Goal: Task Accomplishment & Management: Complete application form

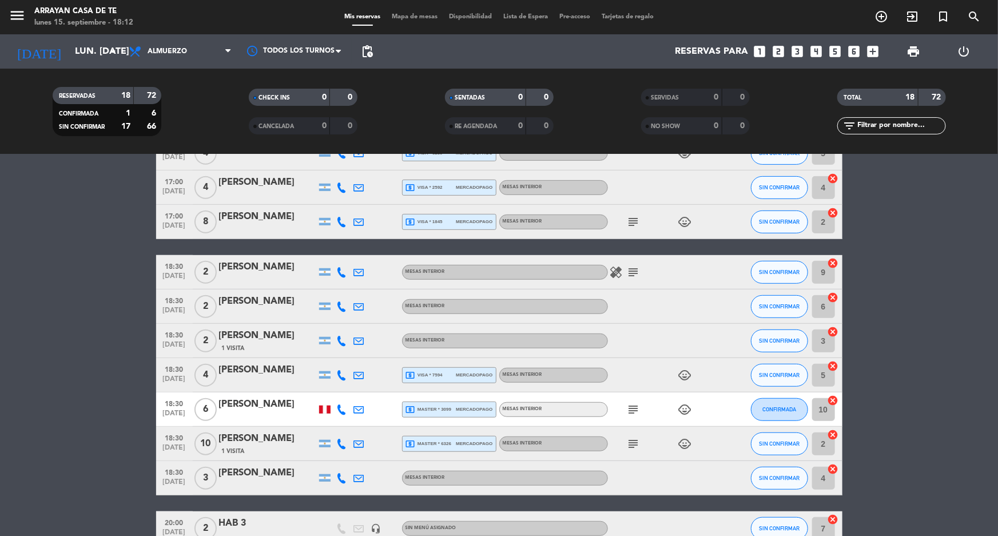
scroll to position [290, 0]
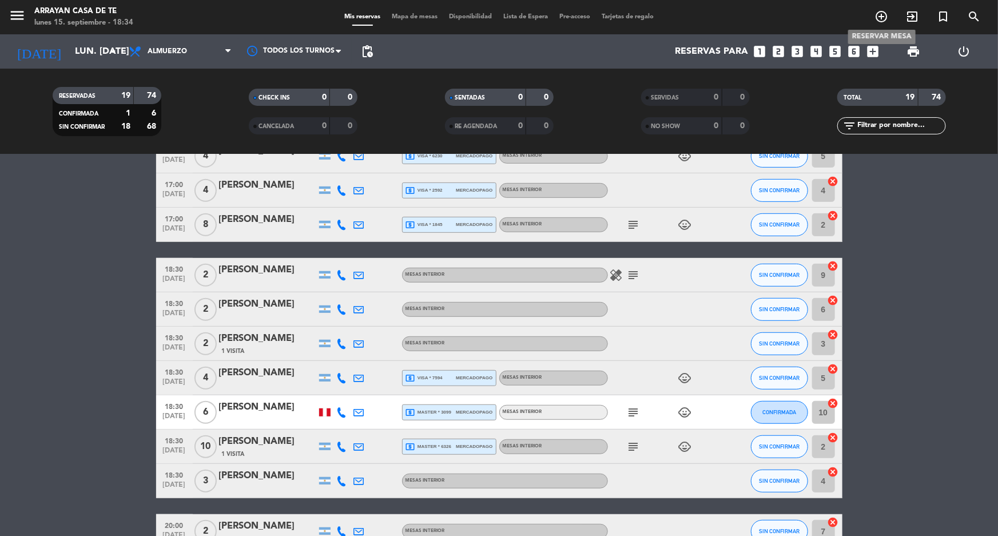
click at [888, 18] on span "add_circle_outline" at bounding box center [881, 16] width 31 height 19
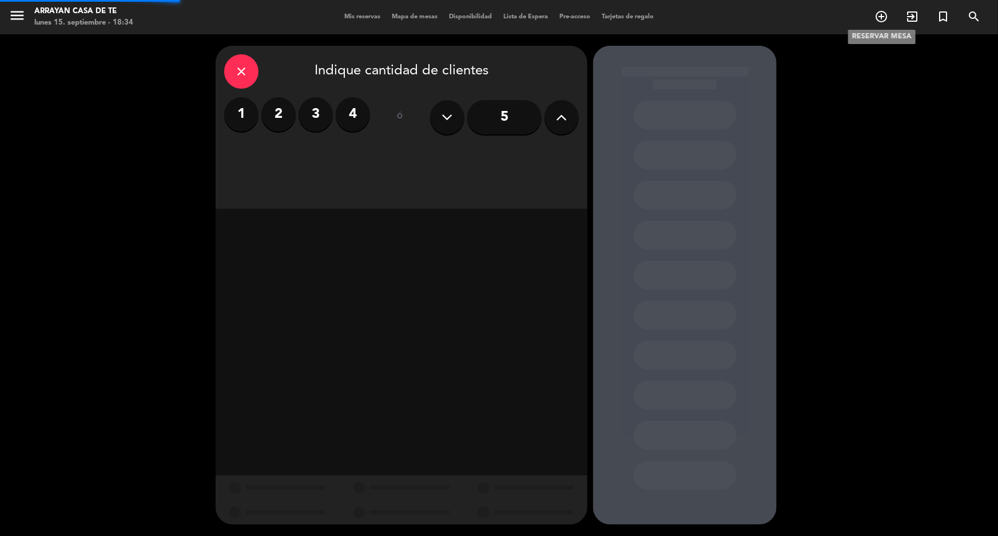
click at [875, 25] on span "add_circle_outline" at bounding box center [881, 16] width 31 height 19
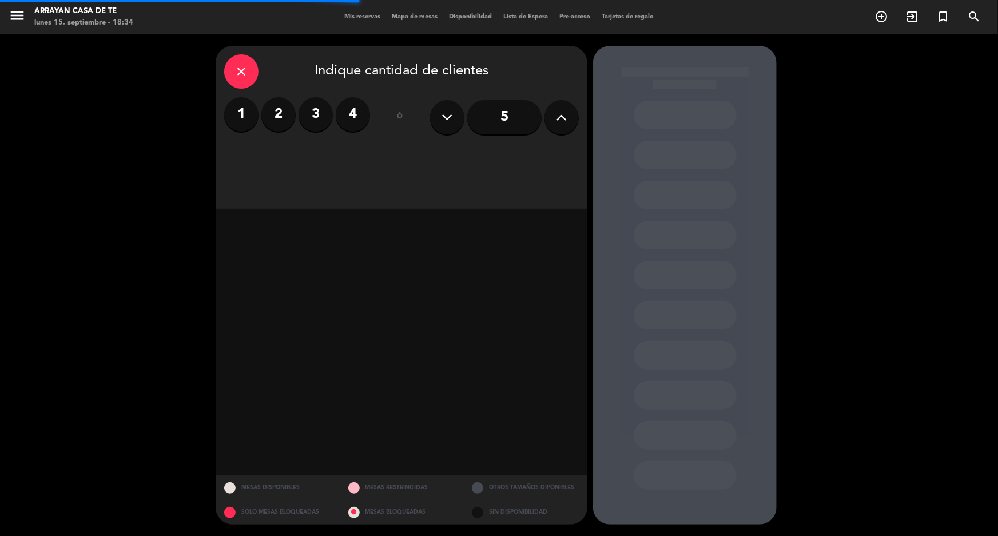
click at [270, 120] on label "2" at bounding box center [278, 114] width 34 height 34
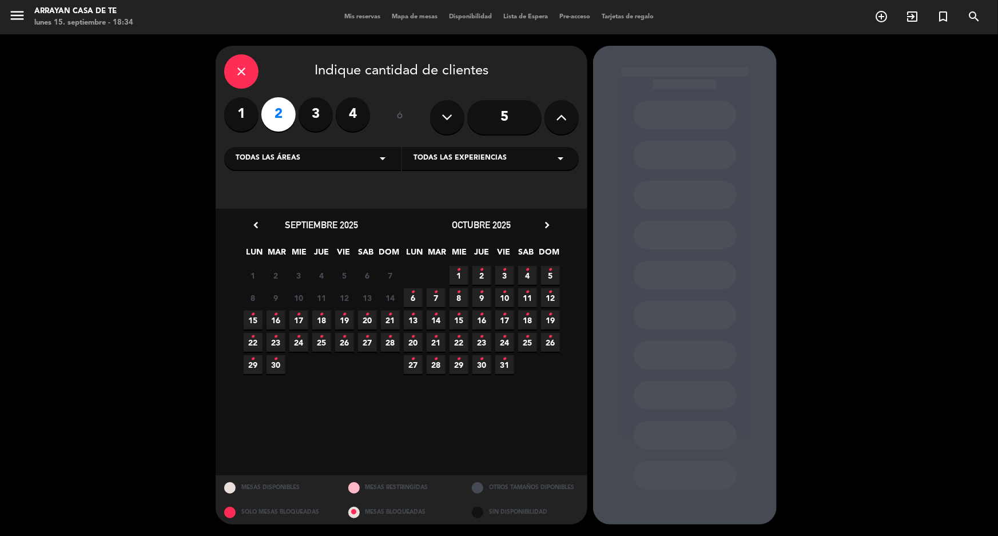
click at [276, 322] on icon "•" at bounding box center [276, 314] width 4 height 18
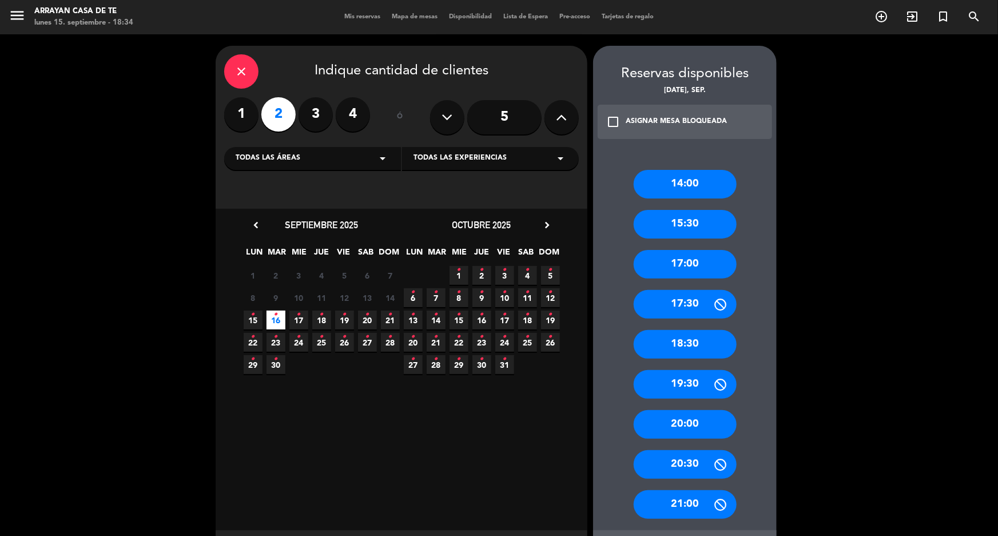
click at [686, 348] on div "18:30" at bounding box center [685, 344] width 103 height 29
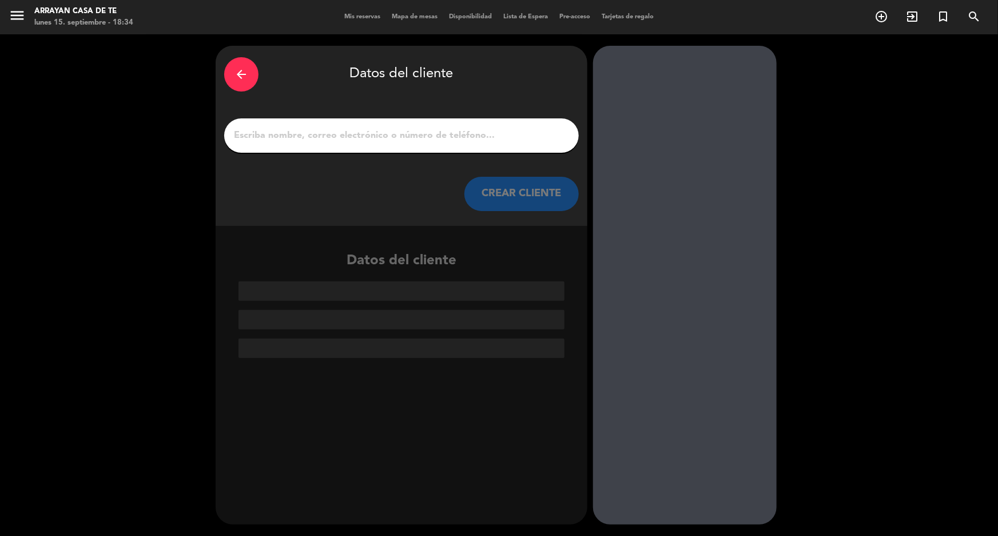
click at [324, 131] on input "1" at bounding box center [401, 136] width 337 height 16
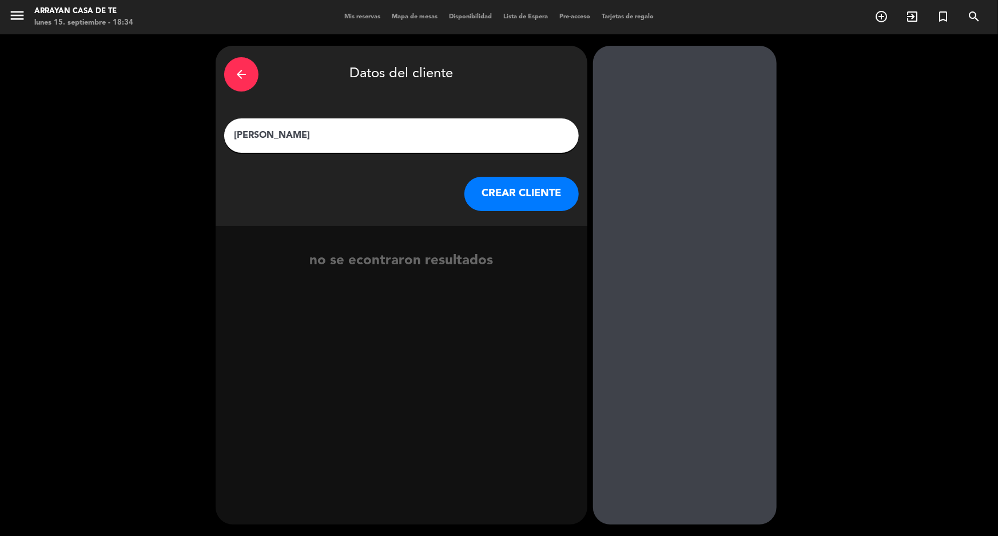
type input "[PERSON_NAME]"
click at [543, 188] on button "CREAR CLIENTE" at bounding box center [521, 194] width 114 height 34
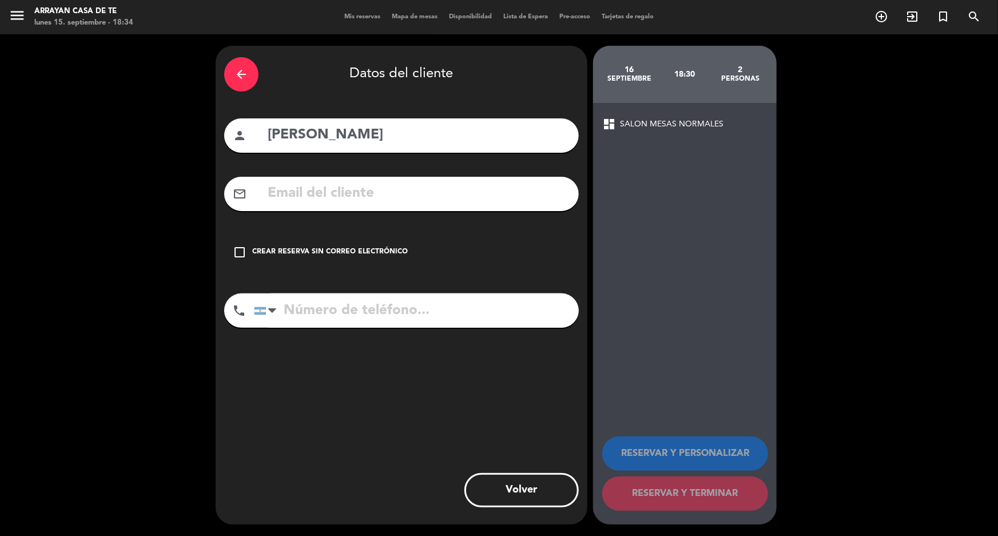
click at [245, 250] on icon "check_box_outline_blank" at bounding box center [240, 252] width 14 height 14
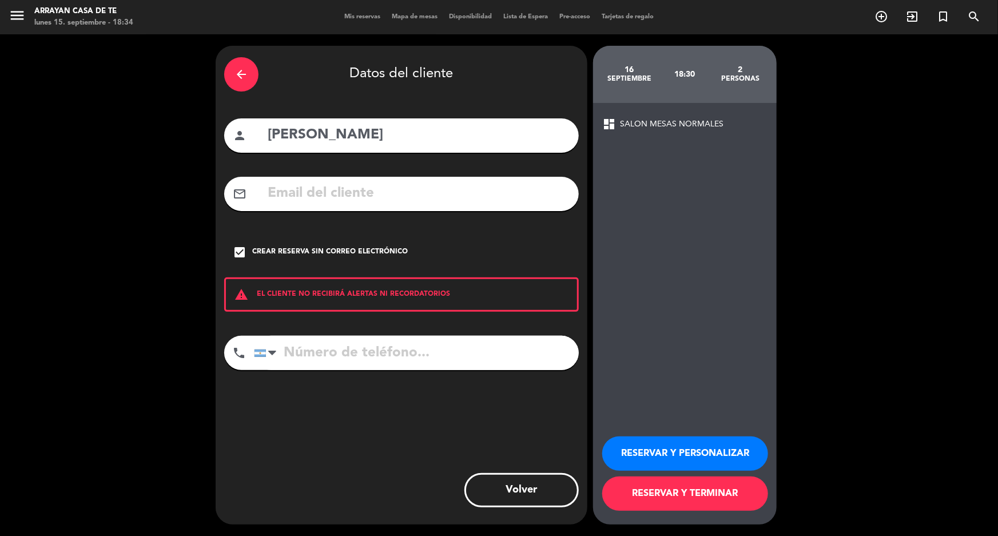
click at [308, 346] on input "tel" at bounding box center [416, 353] width 325 height 34
click at [245, 248] on icon "check_box" at bounding box center [240, 252] width 14 height 14
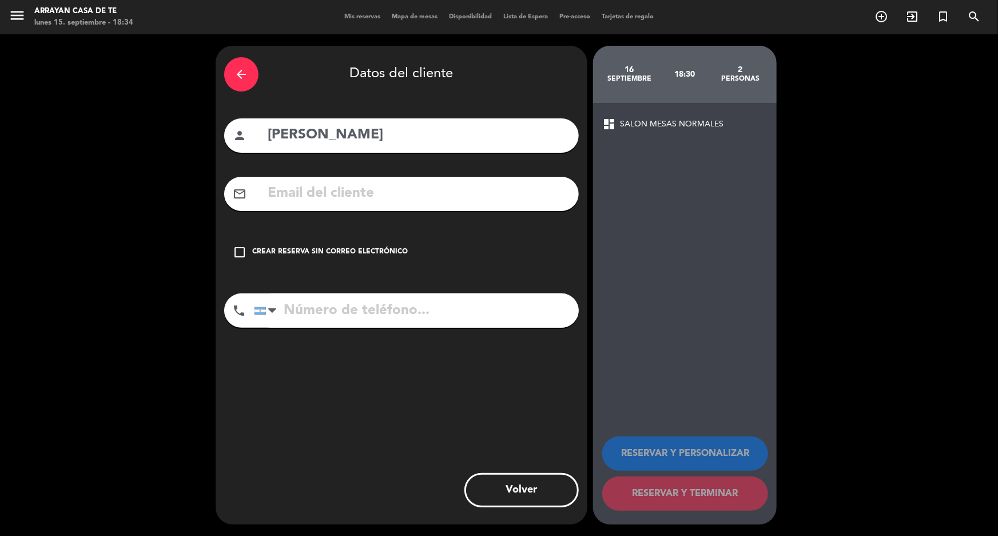
click at [280, 195] on input "text" at bounding box center [418, 193] width 304 height 23
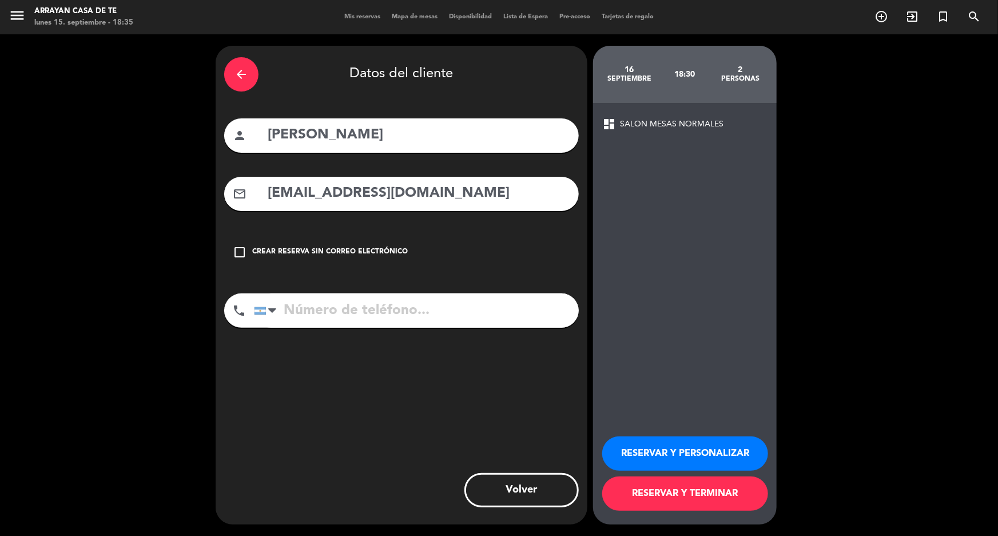
type input "[EMAIL_ADDRESS][DOMAIN_NAME]"
click at [838, 459] on div "arrow_back Datos del cliente person [PERSON_NAME] mail_outline [EMAIL_ADDRESS][…" at bounding box center [499, 284] width 998 height 501
click at [635, 501] on button "RESERVAR Y TERMINAR" at bounding box center [685, 493] width 166 height 34
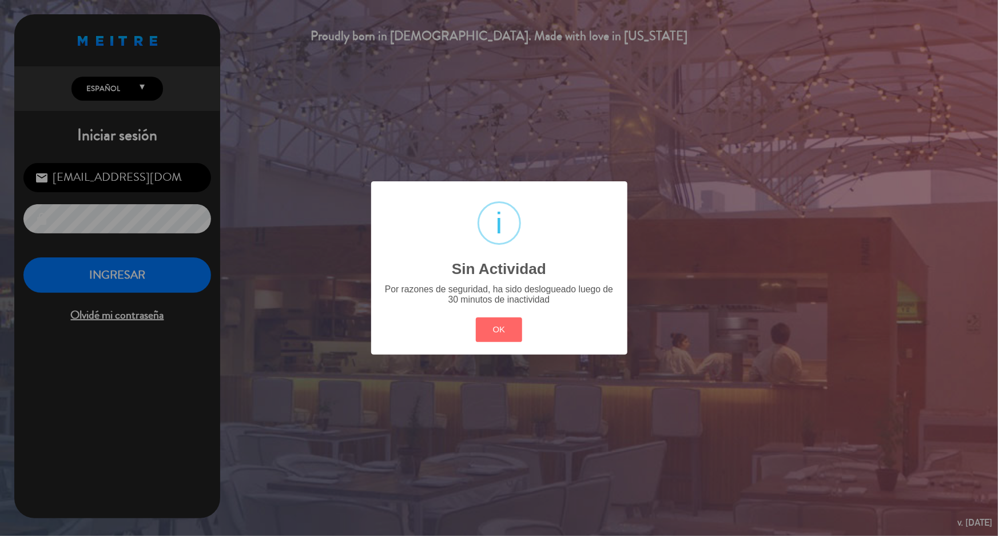
click at [476, 317] on button "OK" at bounding box center [499, 329] width 46 height 25
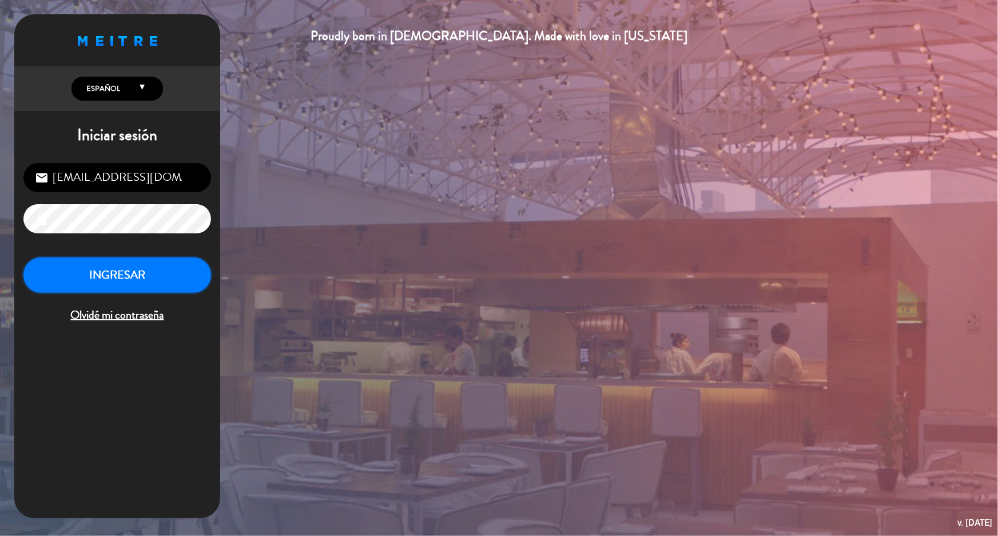
click at [32, 283] on button "INGRESAR" at bounding box center [117, 275] width 188 height 36
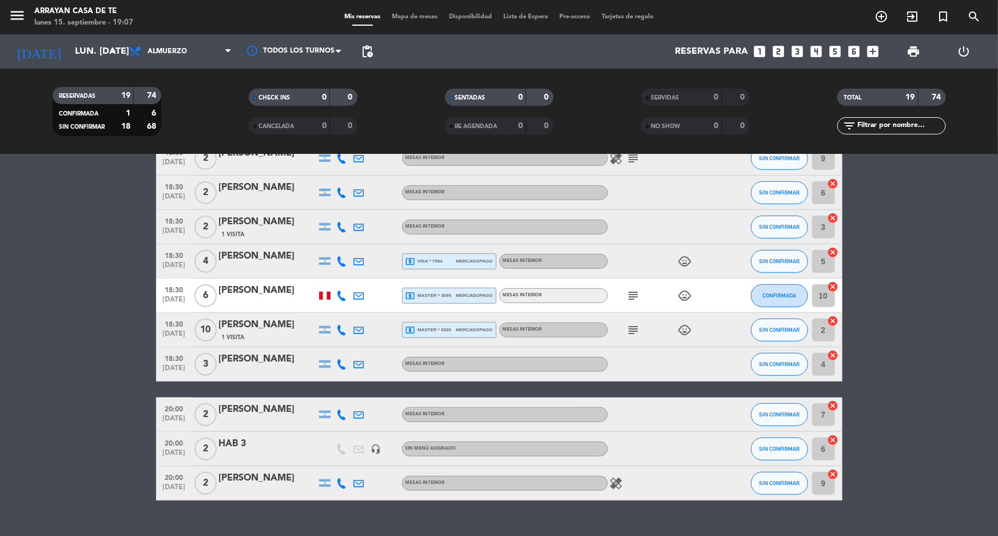
scroll to position [428, 0]
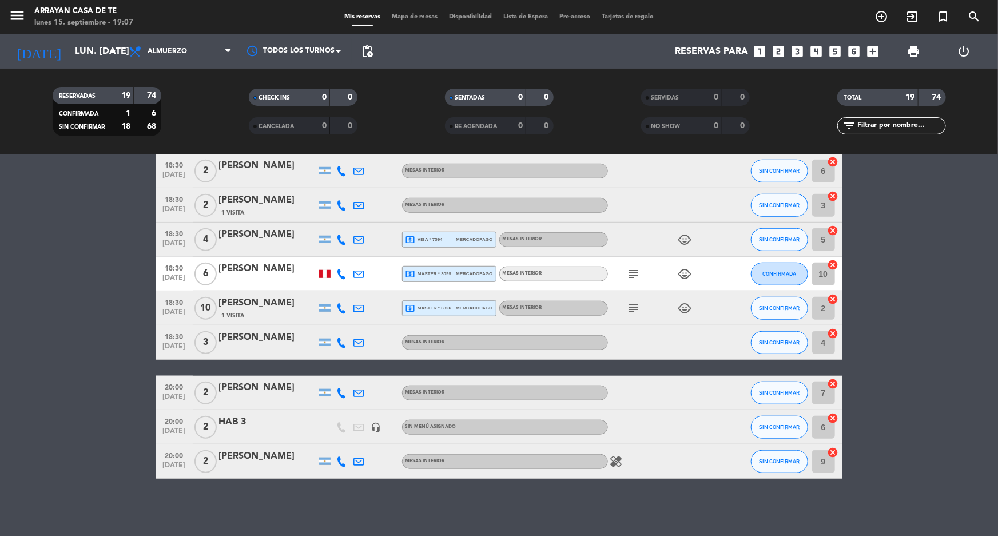
click at [617, 456] on icon "healing" at bounding box center [617, 462] width 14 height 14
